Goal: Find specific page/section: Find specific page/section

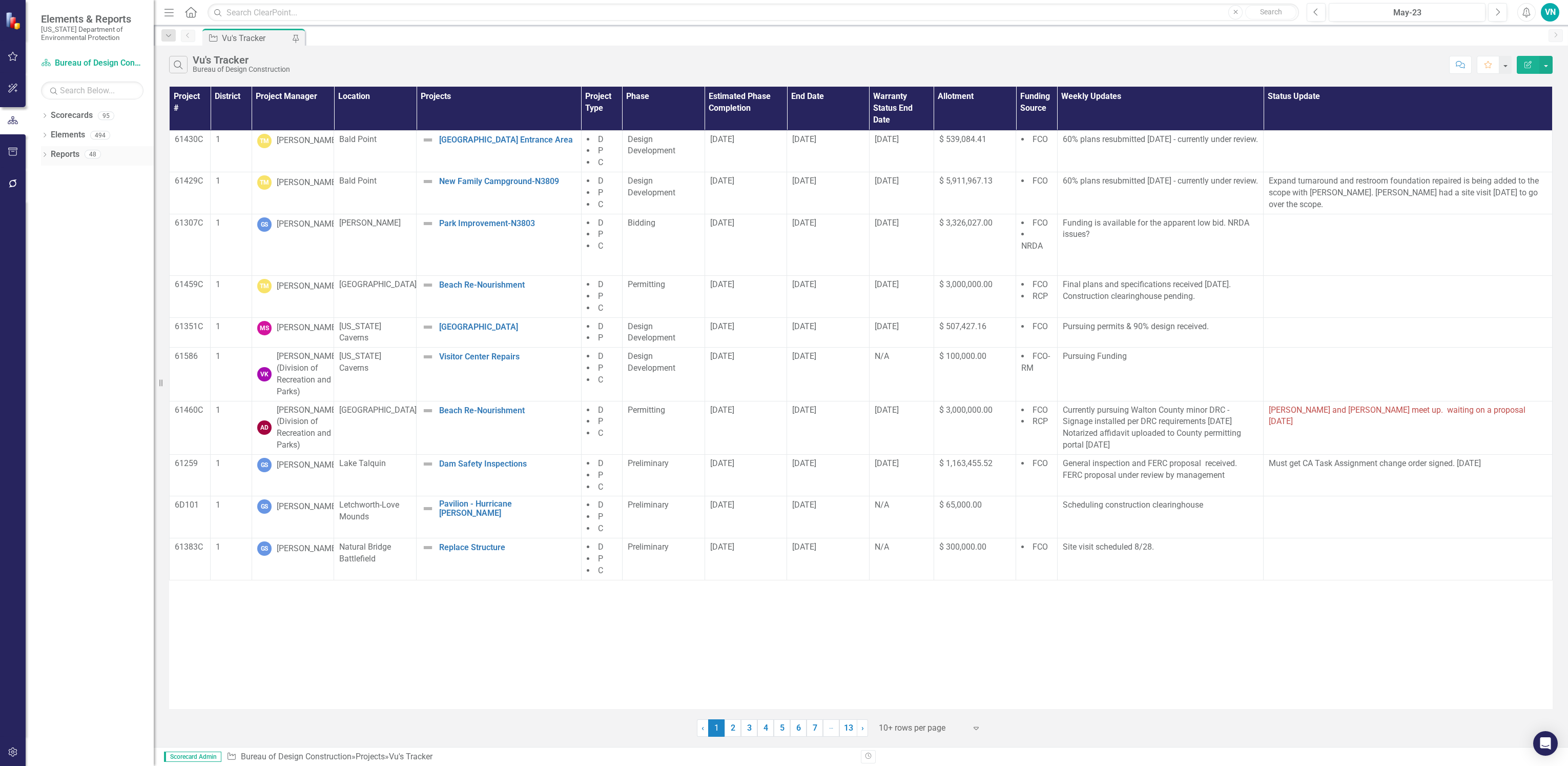
click at [45, 153] on icon "Dropdown" at bounding box center [45, 155] width 7 height 6
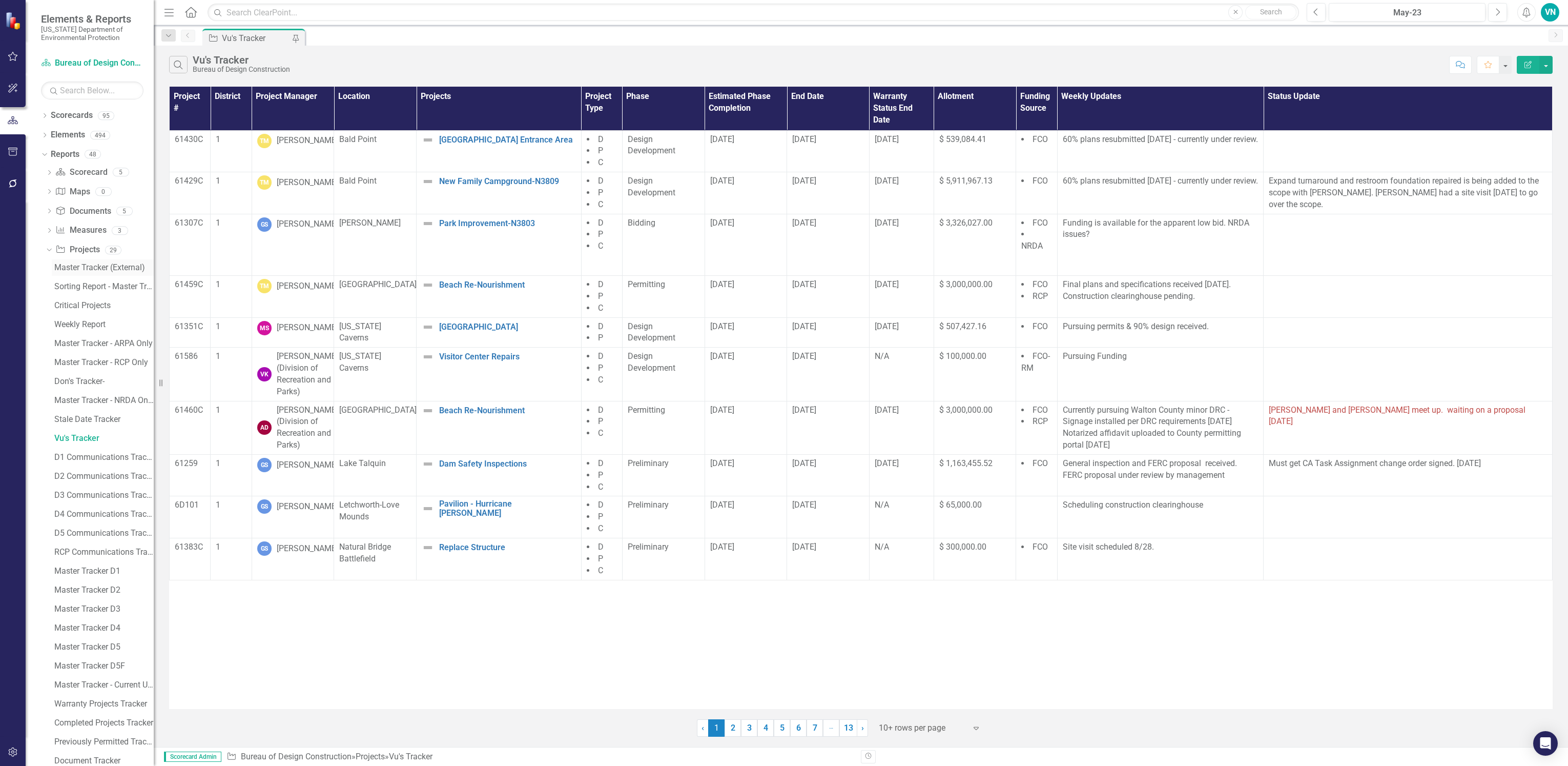
click at [87, 268] on div "Master Tracker (External)" at bounding box center [103, 268] width 99 height 10
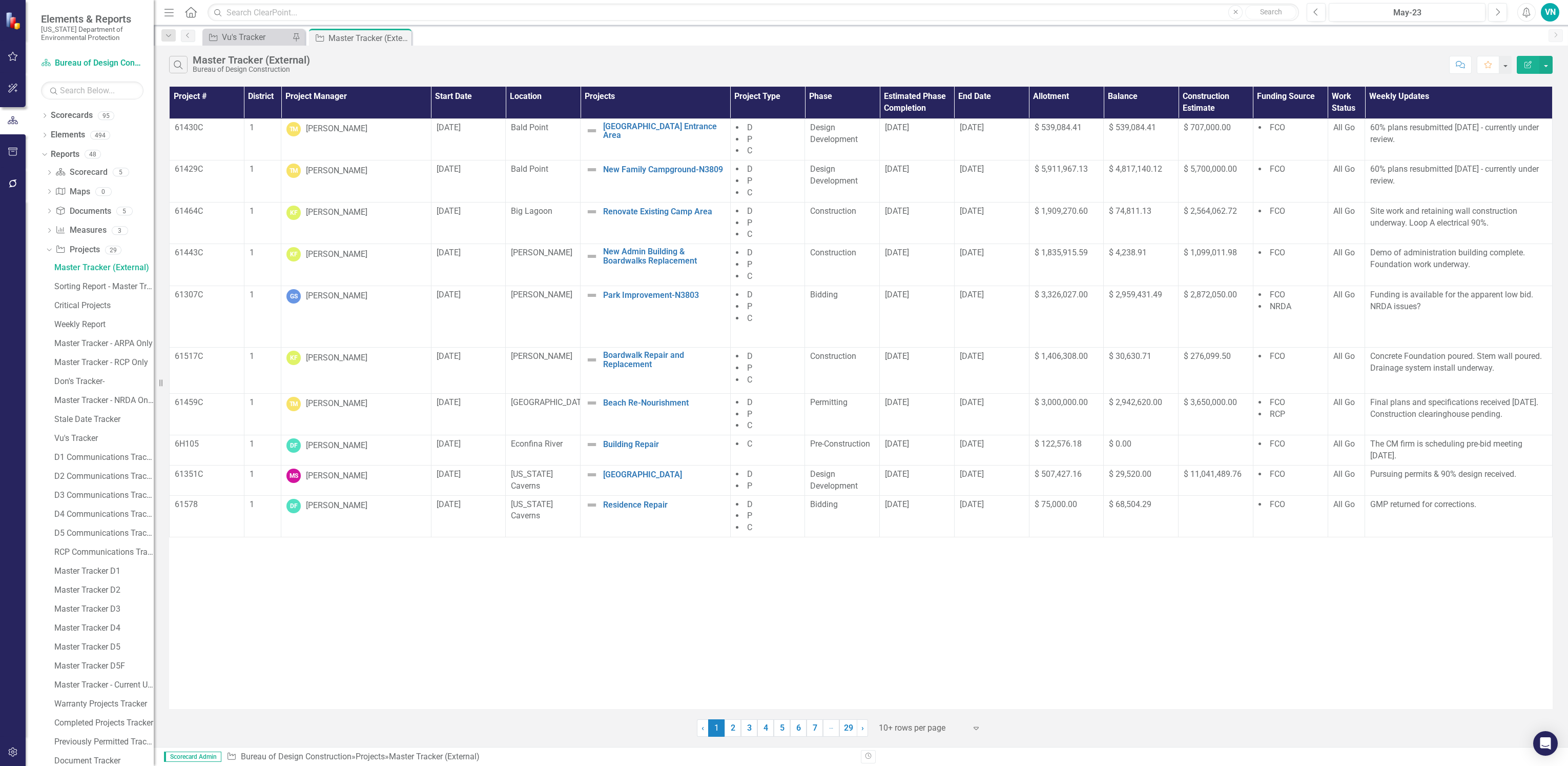
click at [934, 725] on div at bounding box center [922, 728] width 87 height 14
click at [933, 714] on div "Display All Rows" at bounding box center [932, 710] width 96 height 12
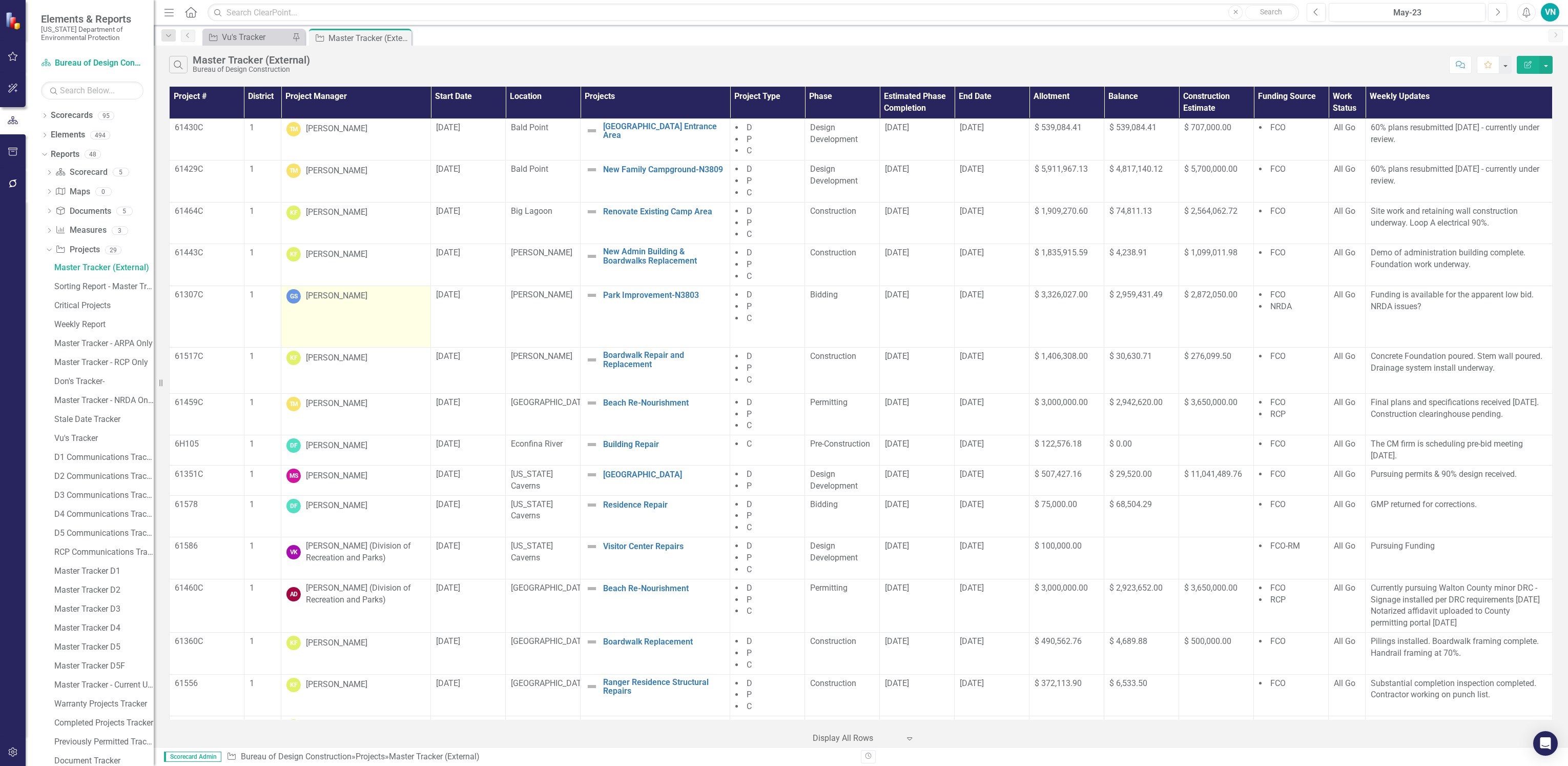
drag, startPoint x: 346, startPoint y: 99, endPoint x: 413, endPoint y: 288, distance: 200.5
click at [346, 98] on th "Project Manager" at bounding box center [356, 103] width 150 height 32
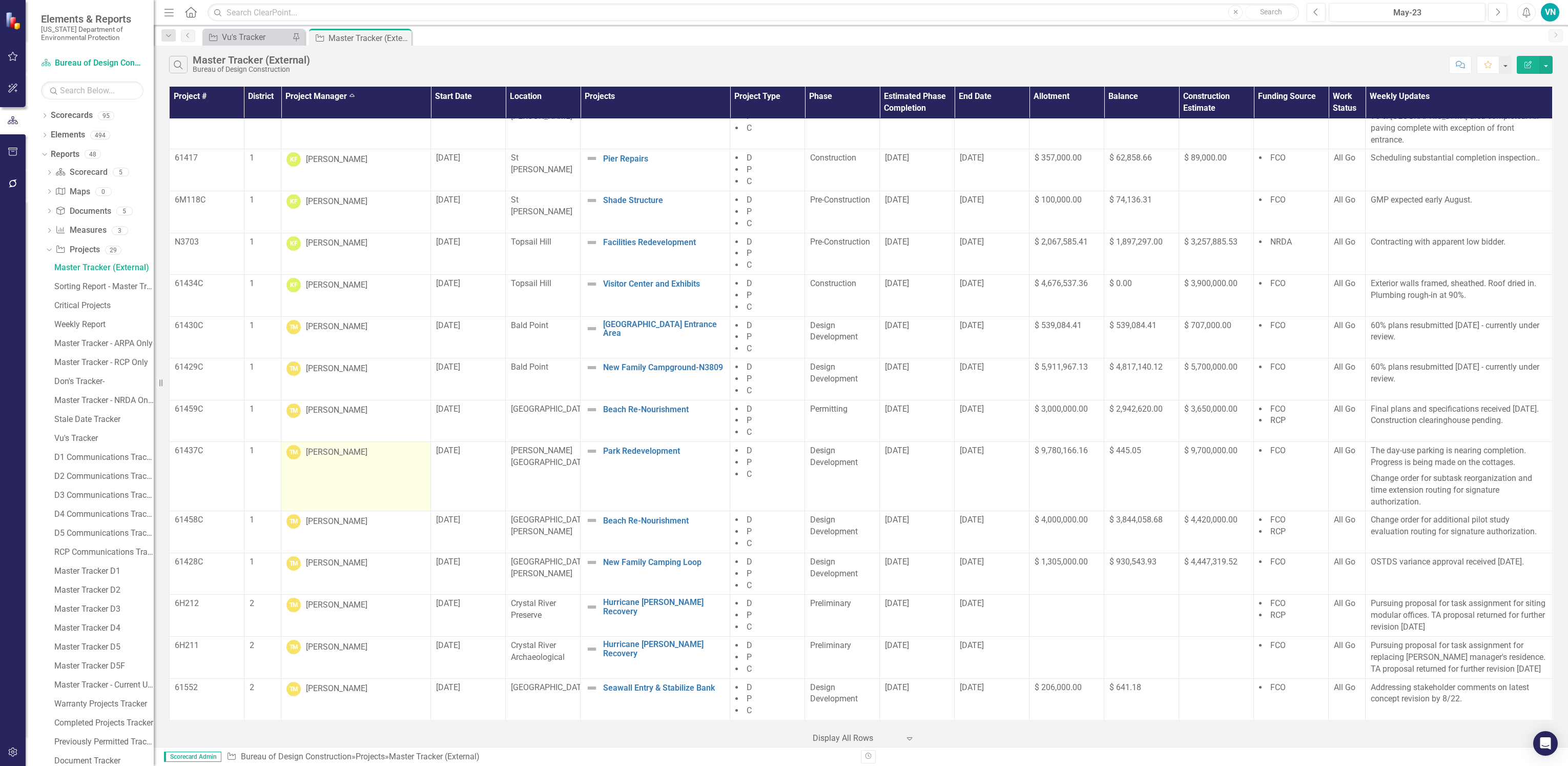
scroll to position [6689, 0]
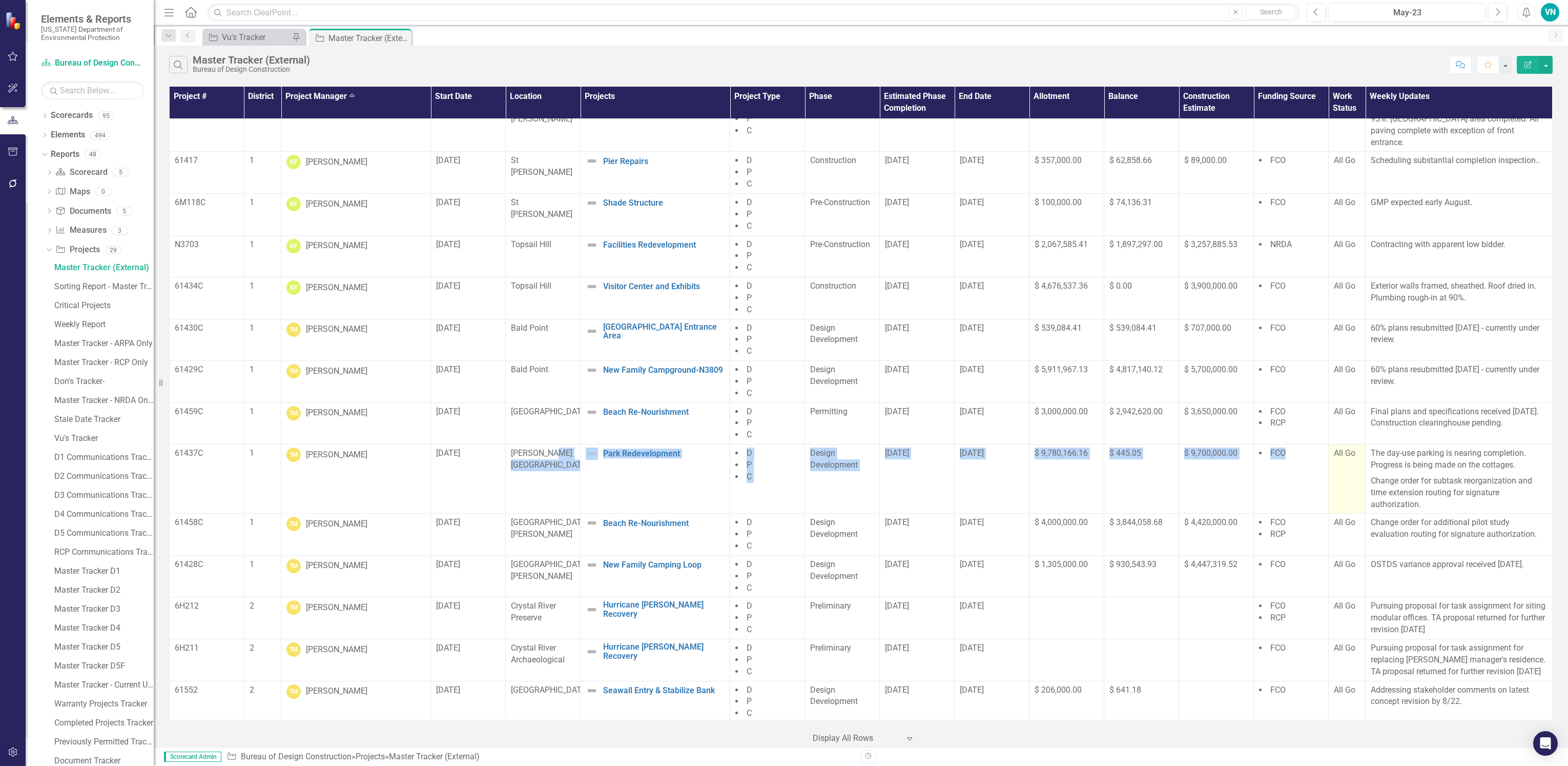
drag, startPoint x: 560, startPoint y: 440, endPoint x: 1323, endPoint y: 438, distance: 763.0
click at [1323, 444] on tr "61437C 1 TM Terry McCullum 7/1/22 Rish Park Park Redevelopment Edit Edit Projec…" at bounding box center [861, 479] width 1383 height 69
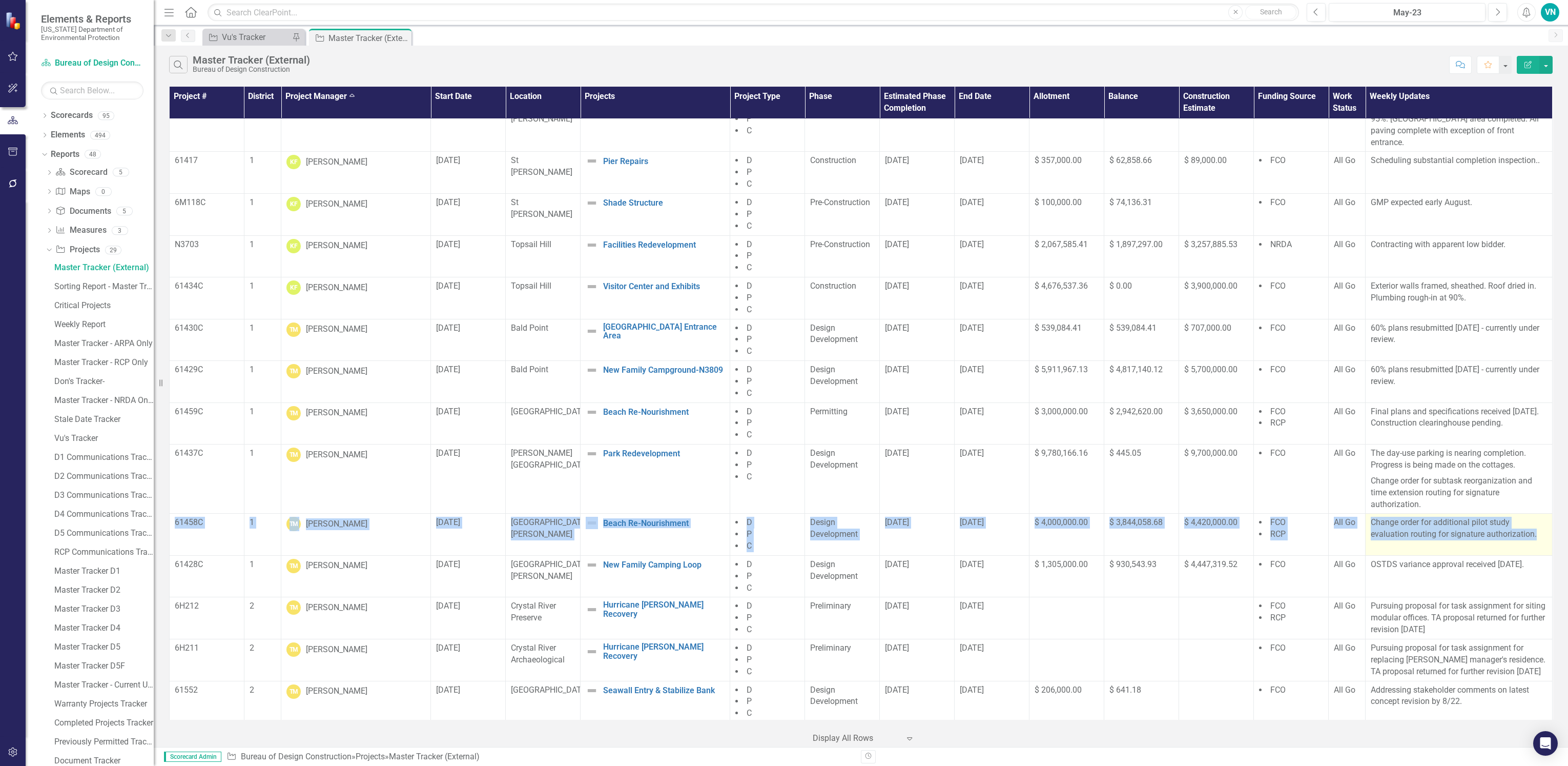
drag, startPoint x: 176, startPoint y: 506, endPoint x: 1542, endPoint y: 519, distance: 1366.1
click at [1542, 519] on tr "61458C 1 TM Terry McCullum 9/1/22 St George Island Beach Re-Nourishment Edit Ed…" at bounding box center [861, 534] width 1383 height 42
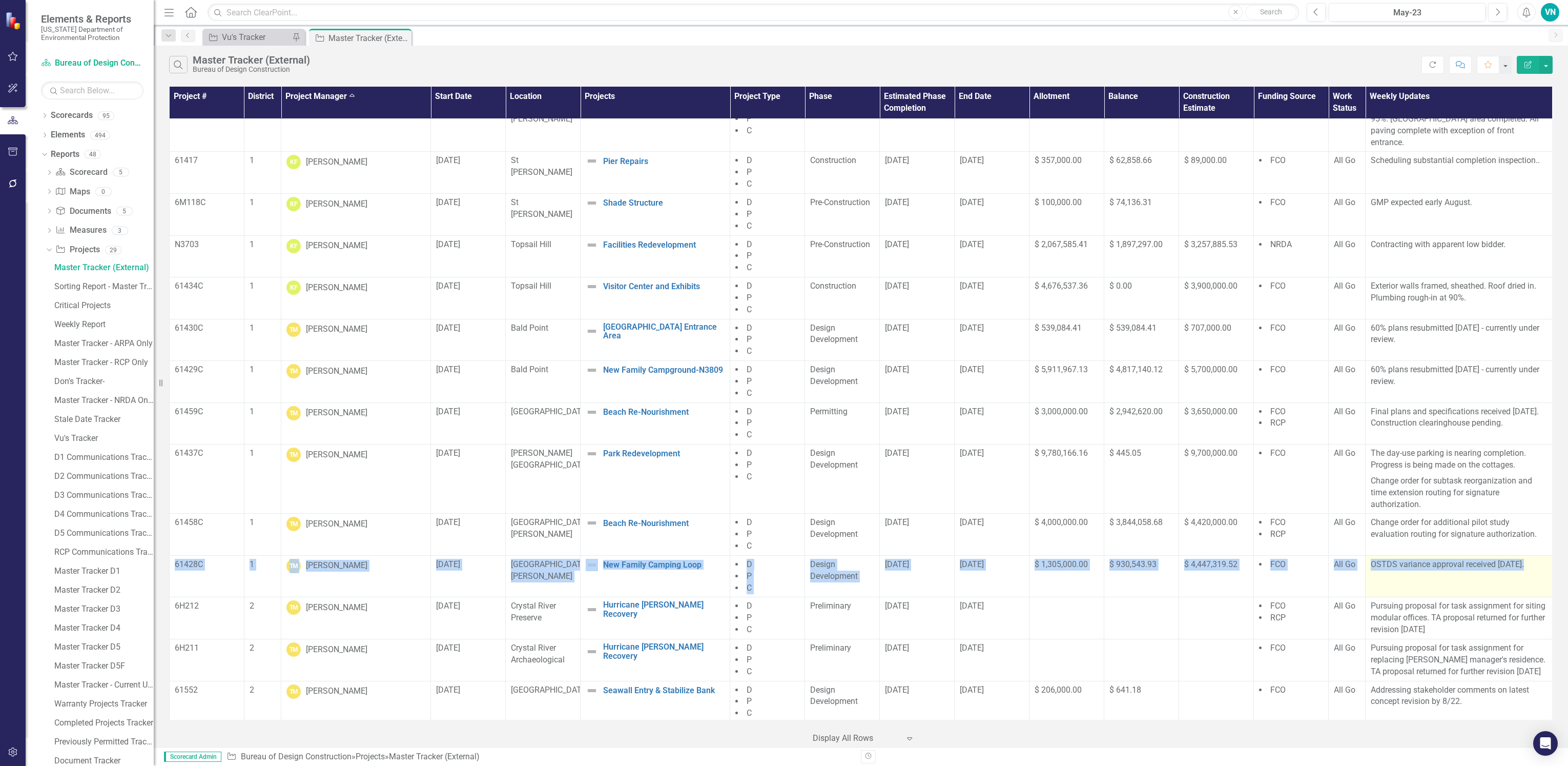
drag, startPoint x: 174, startPoint y: 549, endPoint x: 1541, endPoint y: 546, distance: 1367.0
click at [1541, 555] on tr "61428C 1 TM Terry McCullum 7/1/22 St George Island New Family Camping Loop Edit…" at bounding box center [861, 576] width 1383 height 42
drag, startPoint x: 174, startPoint y: 589, endPoint x: 1498, endPoint y: 615, distance: 1324.3
click at [1498, 615] on tr "6H212 2 TM Terry McCullum 8/1/25 Crystal River Preserve Hurricane Helene Recove…" at bounding box center [861, 618] width 1383 height 42
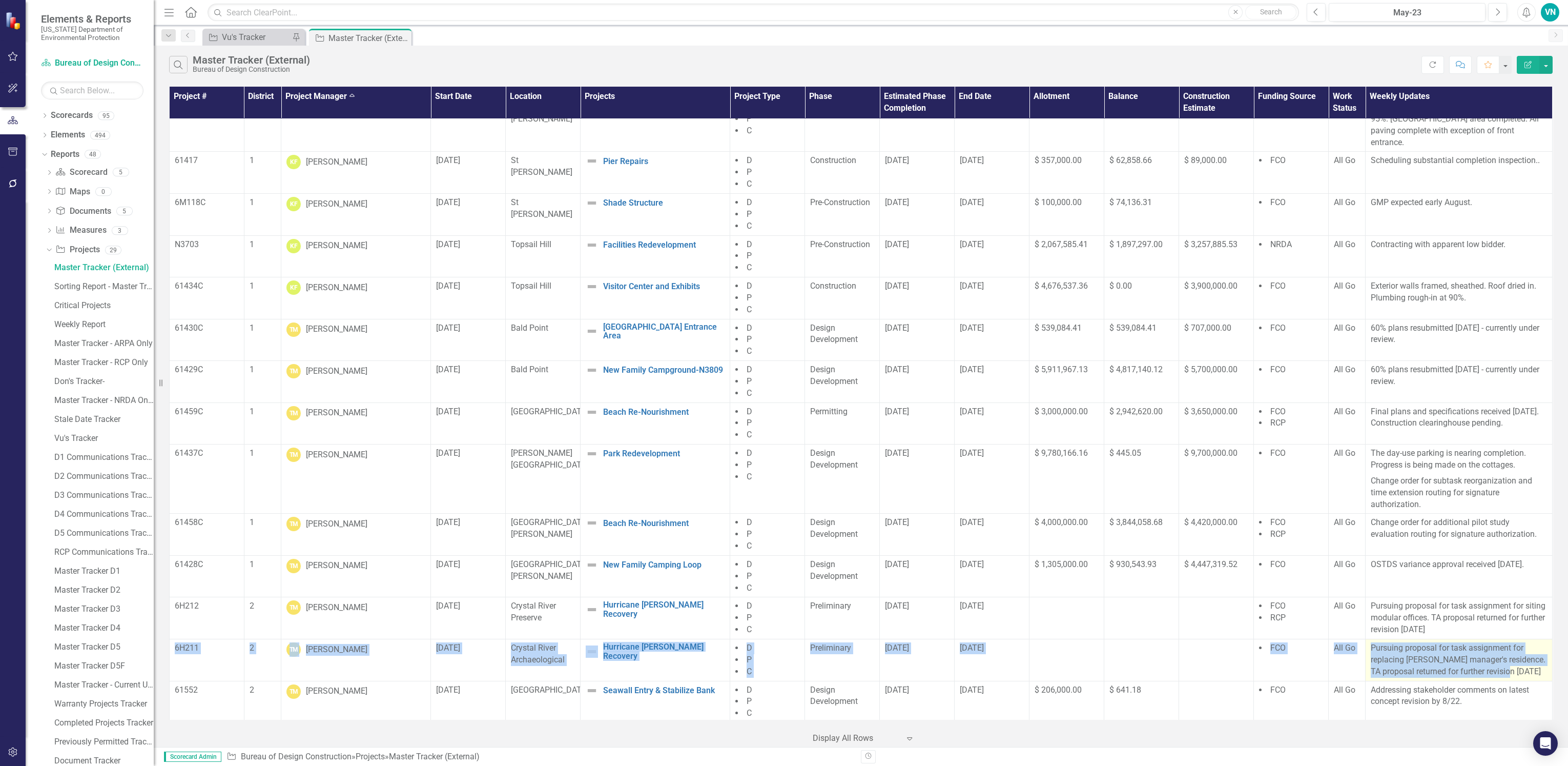
drag, startPoint x: 176, startPoint y: 630, endPoint x: 1528, endPoint y: 657, distance: 1352.3
click at [1529, 657] on tr "6H211 2 TM Terry McCullum 8/1/25 Crystal River Archaeological Hurricane Helene …" at bounding box center [861, 659] width 1383 height 42
